Goal: Obtain resource: Download file/media

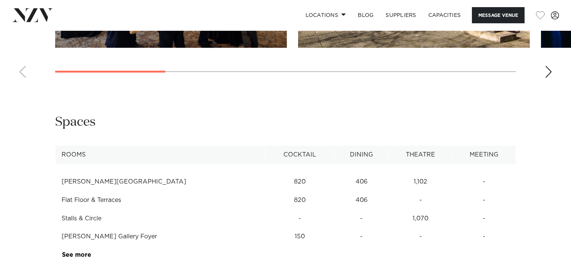
scroll to position [902, 0]
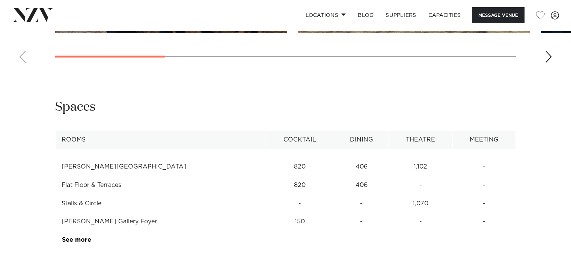
click at [480, 112] on div "Spaces" at bounding box center [285, 107] width 461 height 17
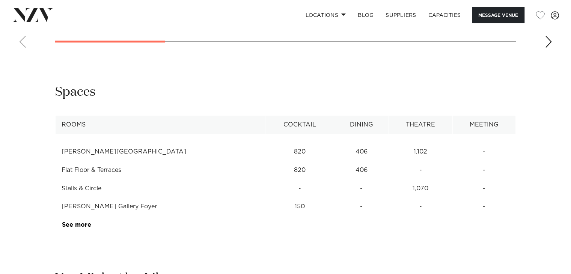
scroll to position [932, 0]
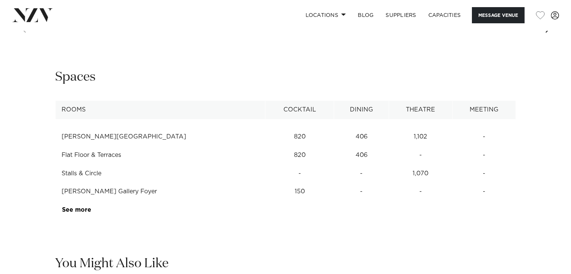
click at [395, 69] on div "Spaces" at bounding box center [285, 77] width 461 height 17
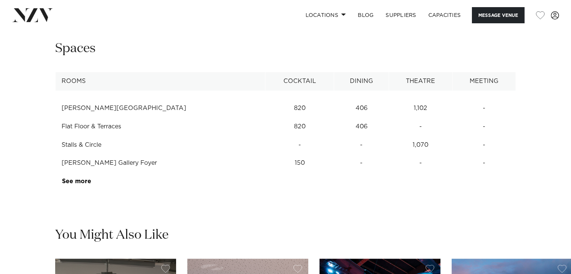
scroll to position [962, 0]
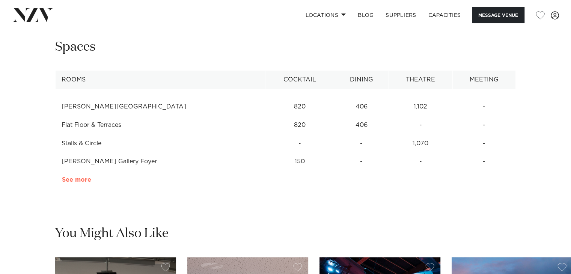
click at [82, 182] on link "See more" at bounding box center [91, 180] width 59 height 6
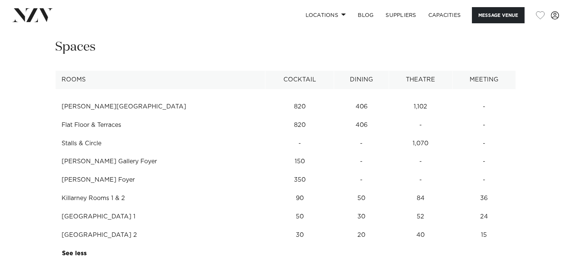
click at [12, 146] on div "**********" at bounding box center [285, 151] width 559 height 224
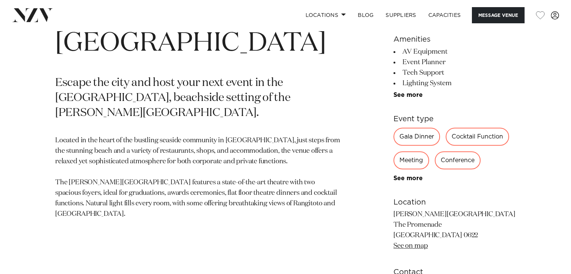
scroll to position [332, 0]
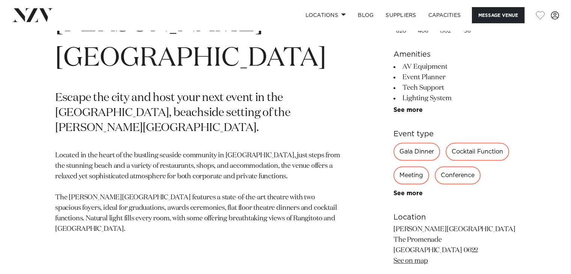
click at [426, 151] on div "Gala Dinner" at bounding box center [416, 152] width 47 height 18
click at [465, 113] on li "See more" at bounding box center [454, 110] width 122 height 7
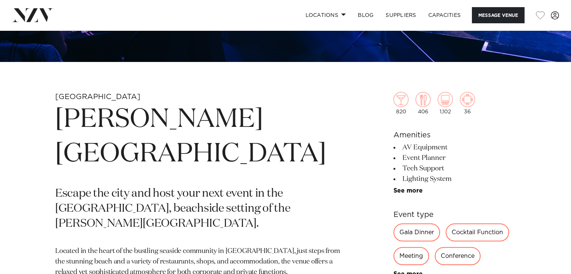
scroll to position [212, 0]
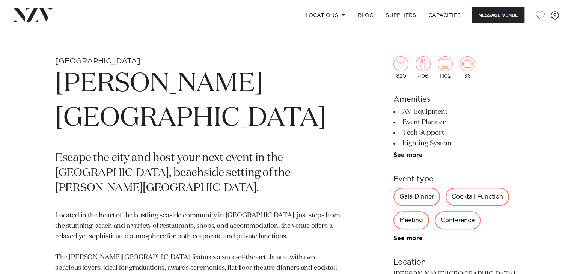
scroll to position [287, 0]
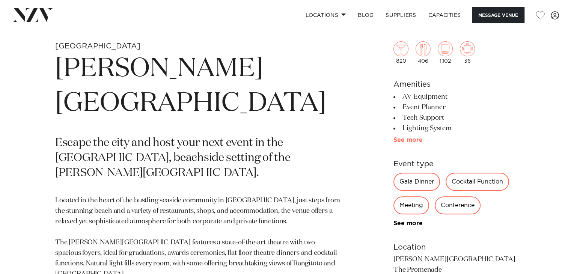
click at [413, 142] on link "See more" at bounding box center [422, 140] width 59 height 6
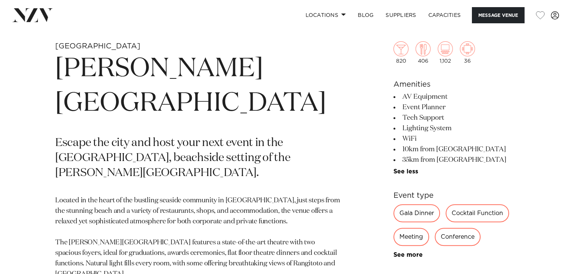
click at [376, 95] on div "[GEOGRAPHIC_DATA][PERSON_NAME] Escape the city and host your next event in the …" at bounding box center [285, 253] width 559 height 425
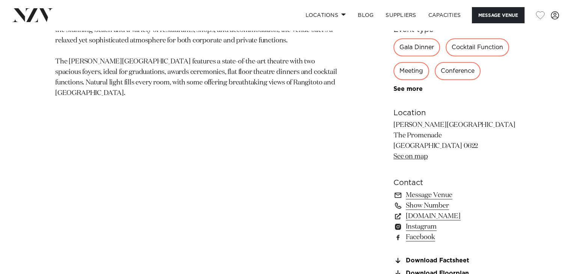
scroll to position [467, 0]
click at [372, 116] on div "[GEOGRAPHIC_DATA][PERSON_NAME] Escape the city and host your next event in the …" at bounding box center [285, 73] width 559 height 425
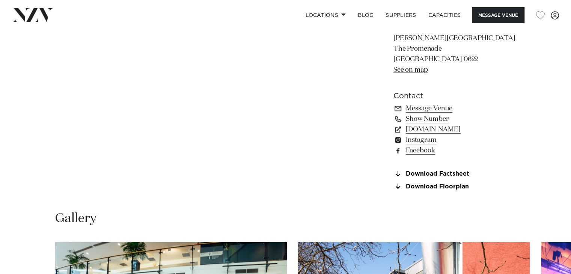
scroll to position [557, 0]
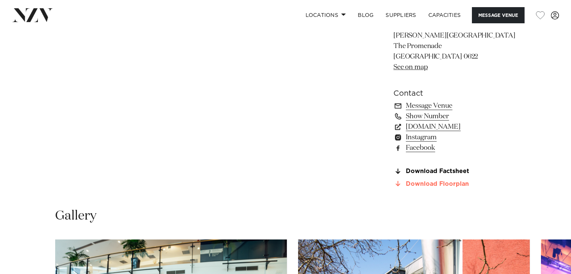
click at [442, 182] on link "Download Floorplan" at bounding box center [454, 184] width 122 height 7
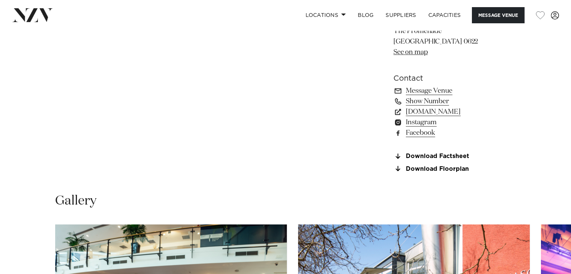
scroll to position [587, 0]
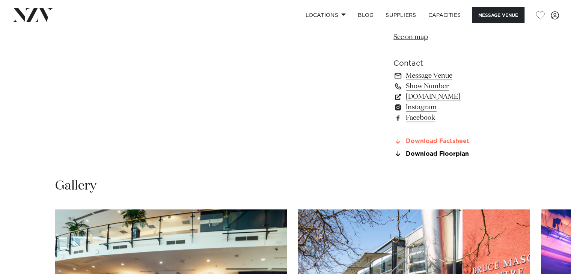
click at [447, 138] on link "Download Factsheet" at bounding box center [454, 141] width 122 height 7
